Goal: Task Accomplishment & Management: Manage account settings

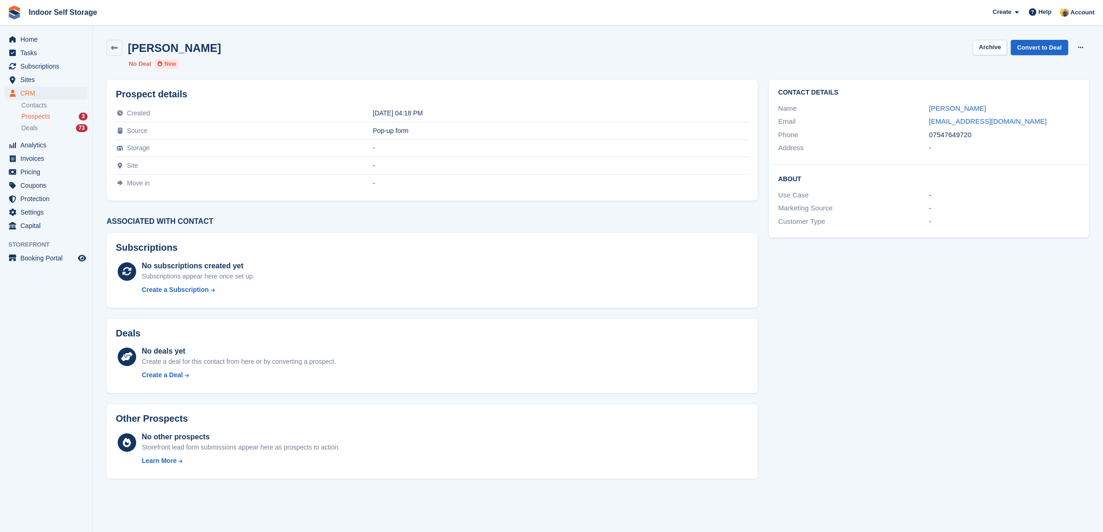
click at [57, 119] on div "Prospects 3" at bounding box center [54, 116] width 66 height 9
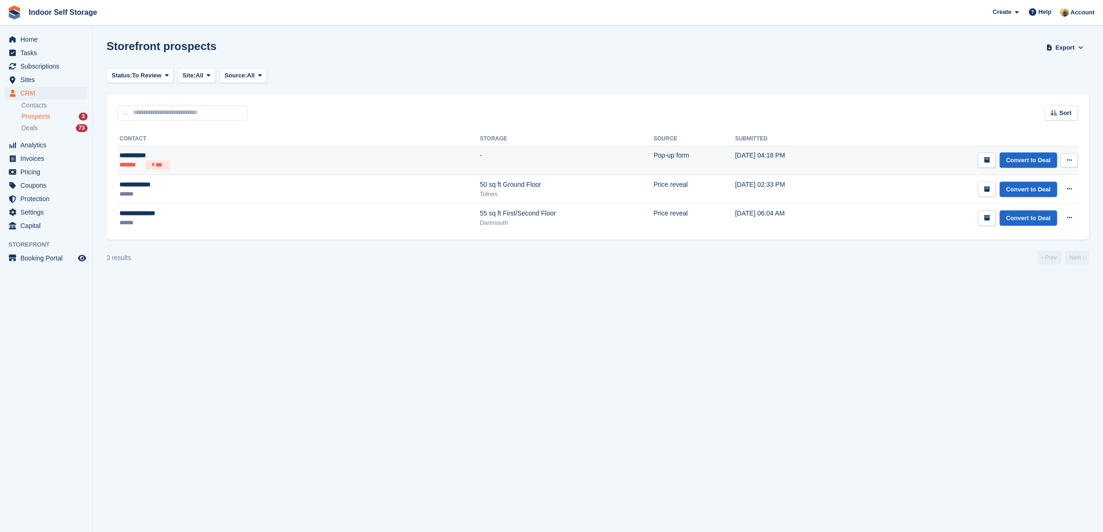
click at [205, 164] on ul "******* ***" at bounding box center [198, 164] width 157 height 9
